Goal: Transaction & Acquisition: Purchase product/service

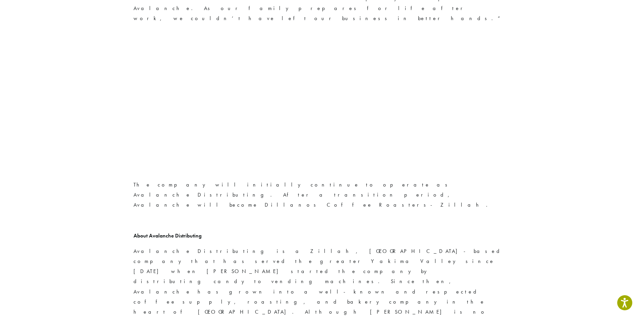
scroll to position [1050, 0]
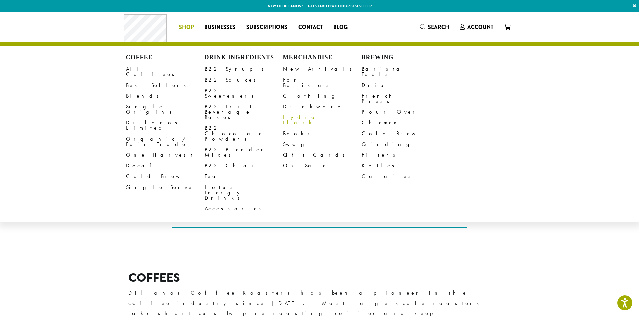
click at [296, 112] on link "Hydro Flask" at bounding box center [322, 120] width 79 height 16
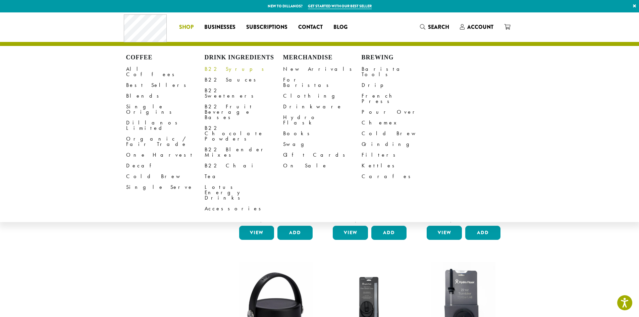
click at [216, 70] on link "B22 Syrups" at bounding box center [244, 69] width 79 height 11
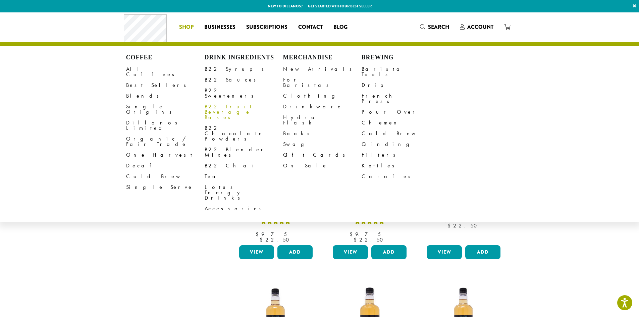
click at [231, 103] on link "B22 Fruit Beverage Bases" at bounding box center [244, 111] width 79 height 21
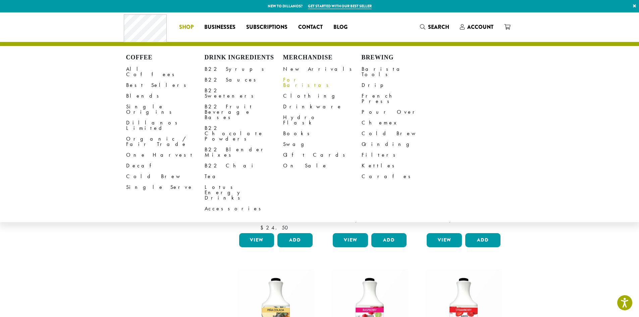
click at [290, 78] on link "For Baristas" at bounding box center [322, 82] width 79 height 16
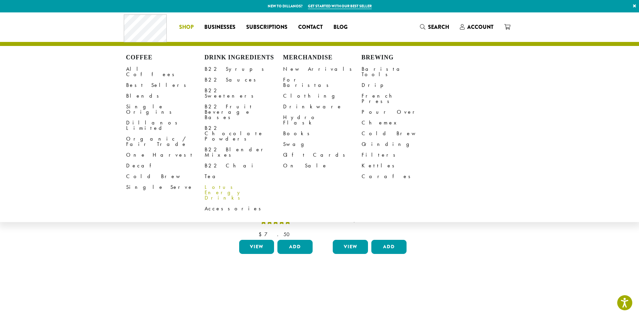
click at [212, 182] on link "Lotus Energy Drinks" at bounding box center [244, 192] width 79 height 21
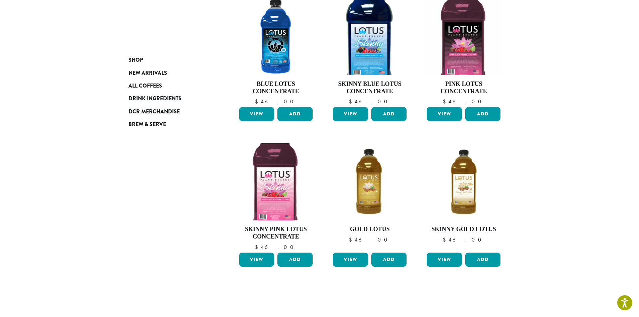
scroll to position [134, 0]
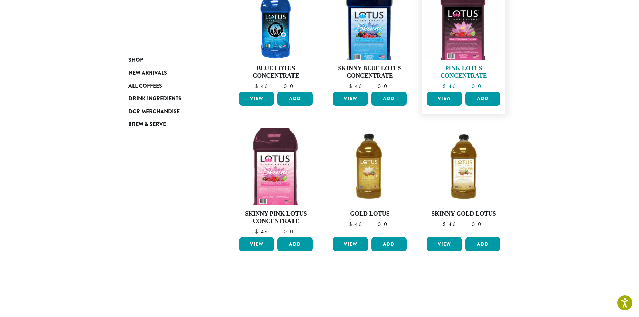
click at [455, 37] on img at bounding box center [463, 21] width 77 height 77
